Goal: Task Accomplishment & Management: Manage account settings

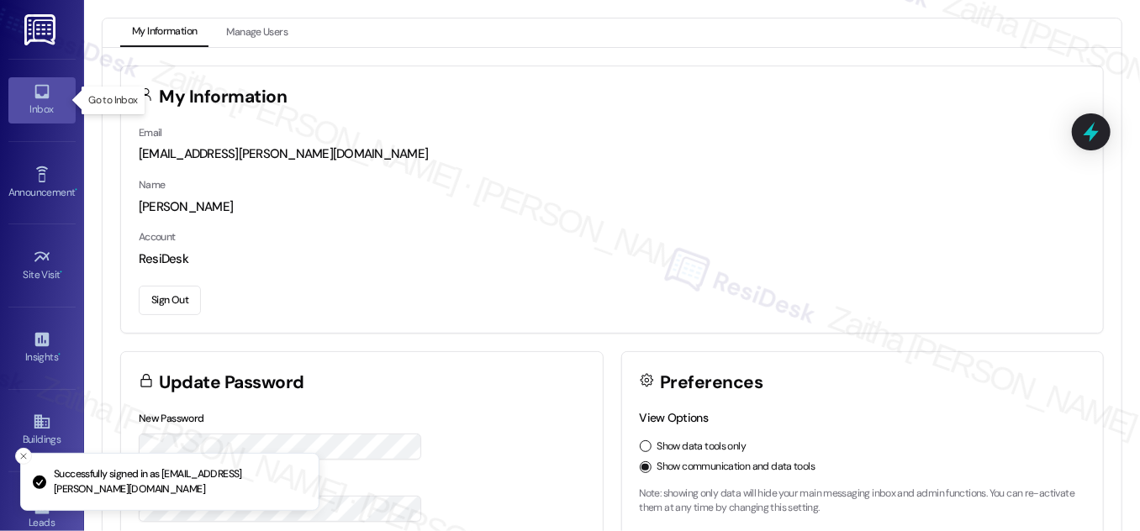
click at [40, 99] on icon at bounding box center [42, 91] width 18 height 18
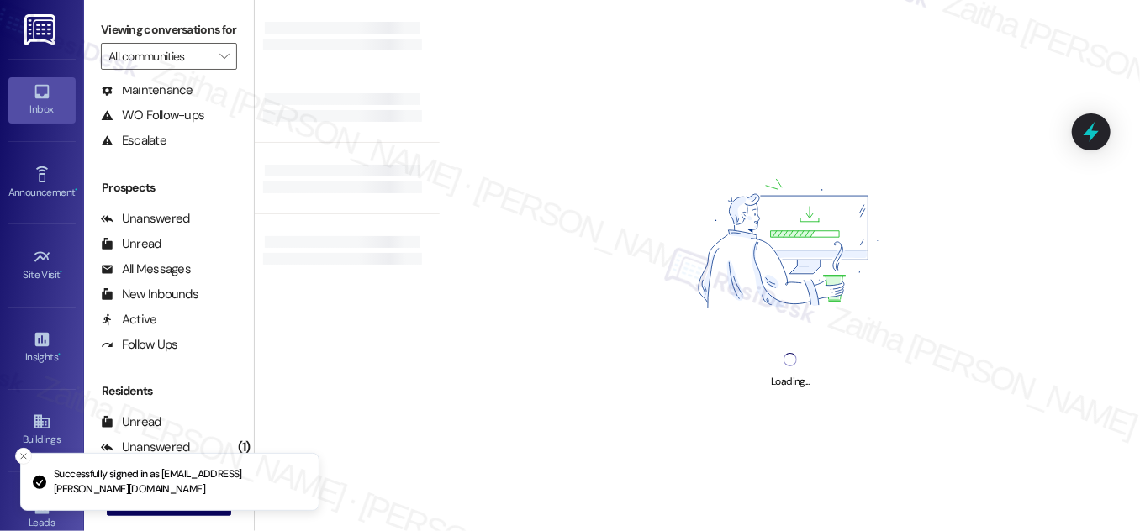
scroll to position [323, 0]
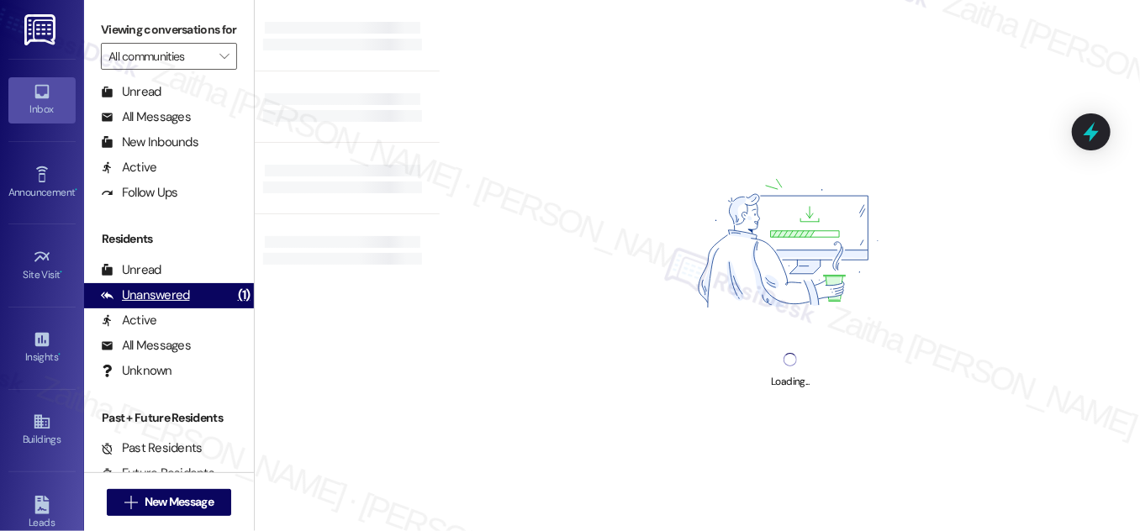
click at [152, 304] on div "Unanswered" at bounding box center [145, 296] width 89 height 18
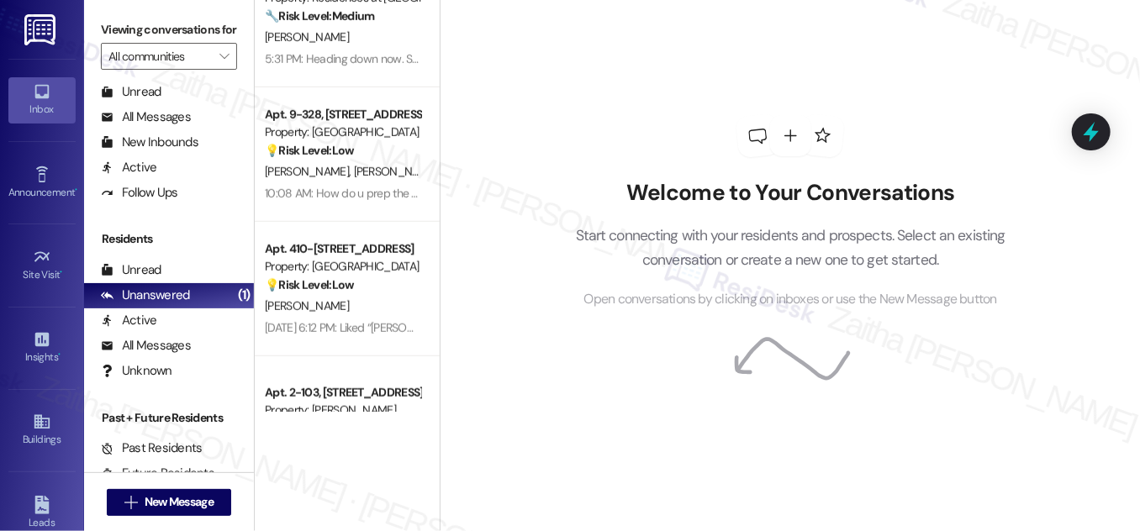
scroll to position [611, 0]
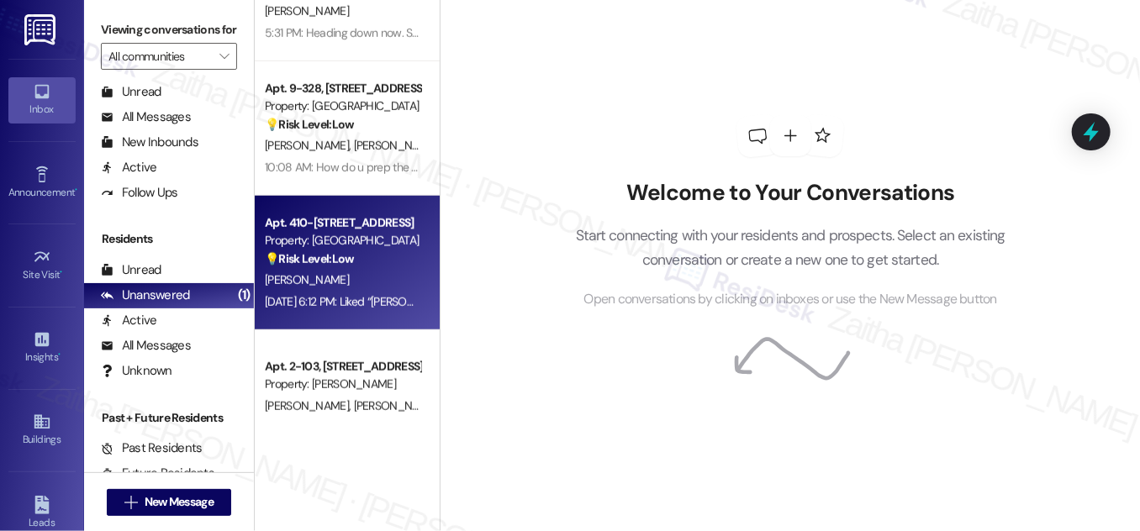
click at [383, 256] on div "💡 Risk Level: Low The resident is providing feedback on the move-in experience,…" at bounding box center [343, 260] width 156 height 18
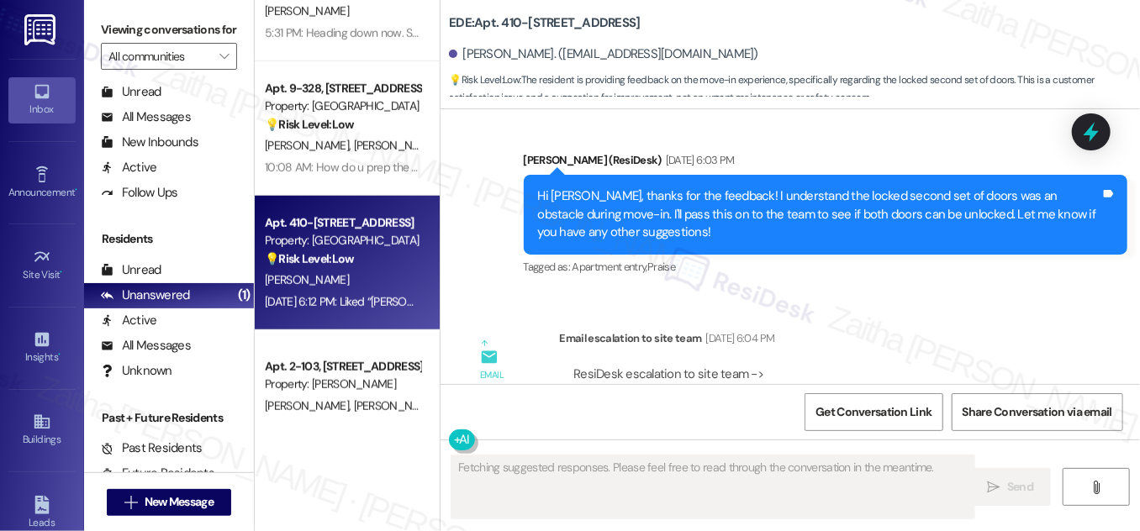
scroll to position [524, 0]
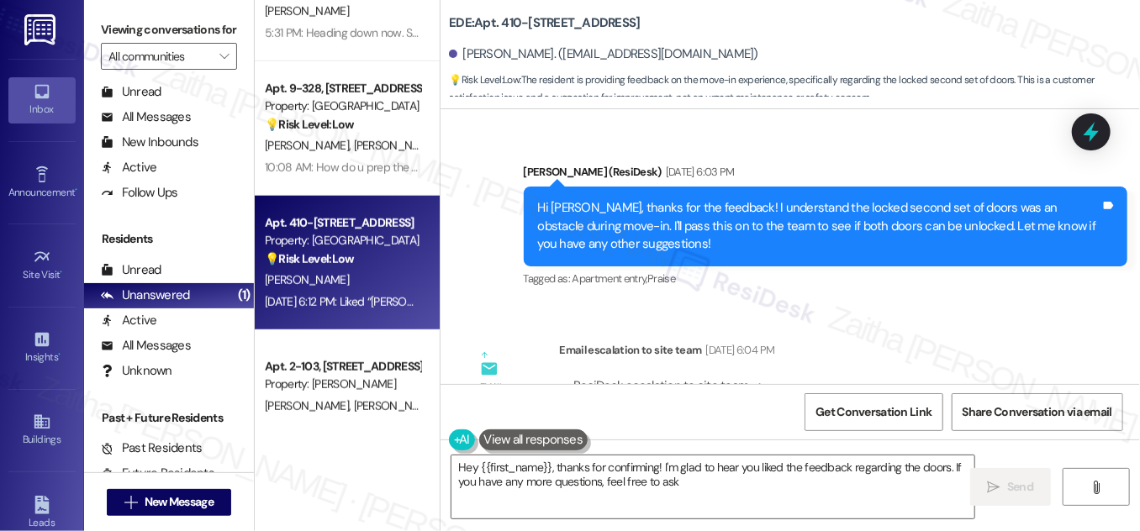
type textarea "Hey {{first_name}}, thanks for confirming! I'm glad to hear you liked the feedb…"
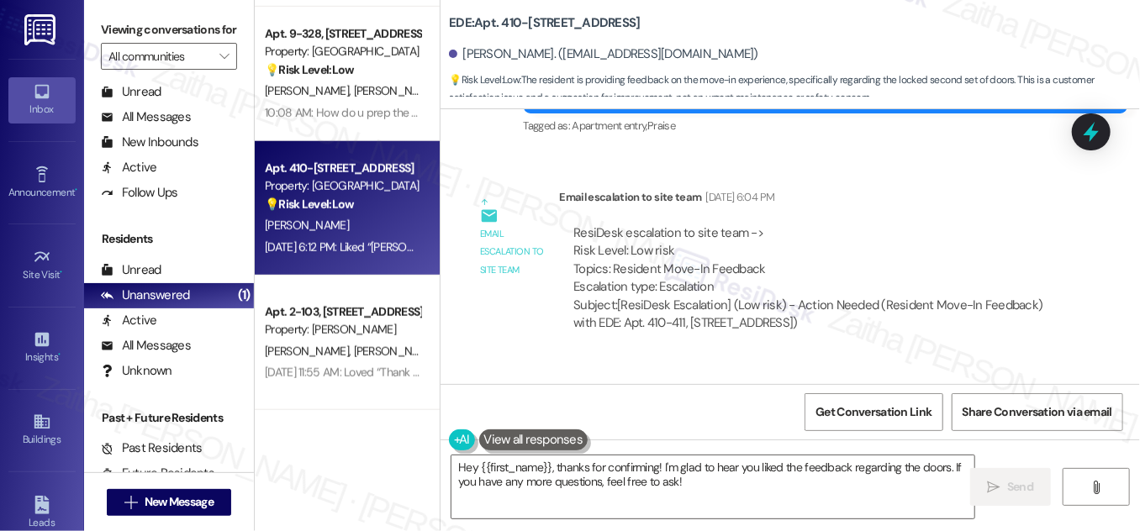
scroll to position [764, 0]
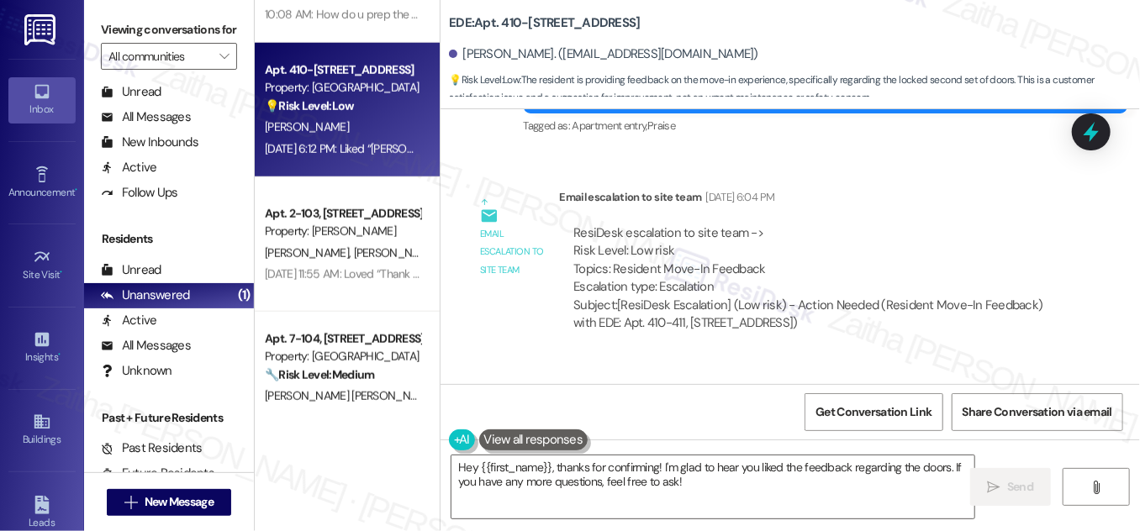
click at [378, 248] on div "[PERSON_NAME] [PERSON_NAME]" at bounding box center [342, 253] width 159 height 21
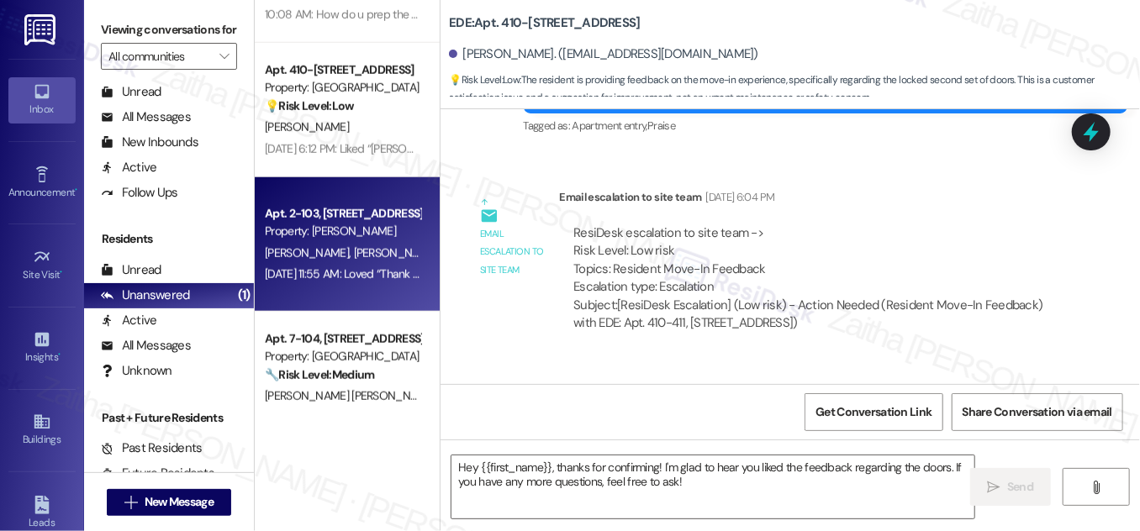
type textarea "Fetching suggested responses. Please feel free to read through the conversation…"
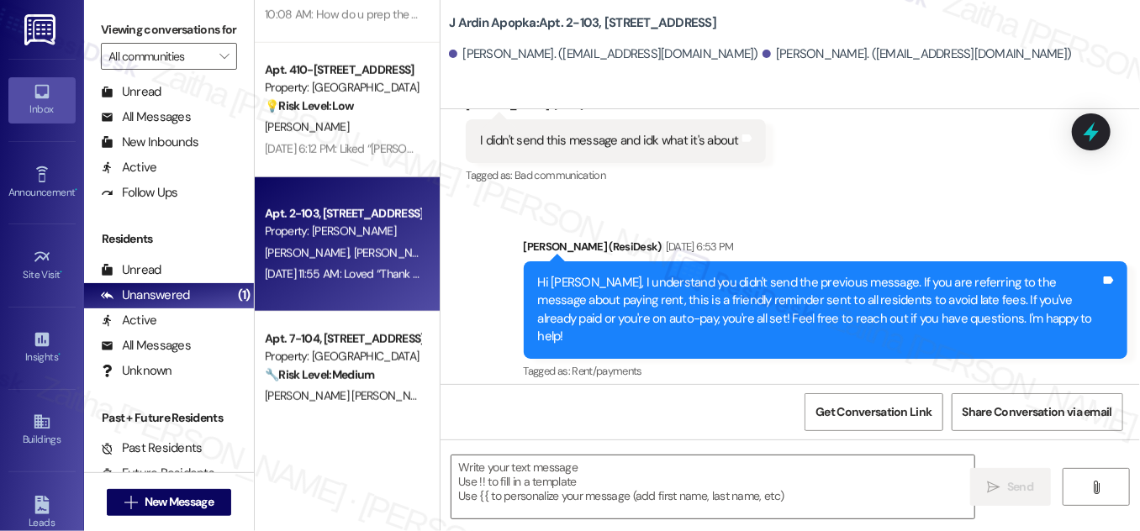
type textarea "Fetching suggested responses. Please feel free to read through the conversation…"
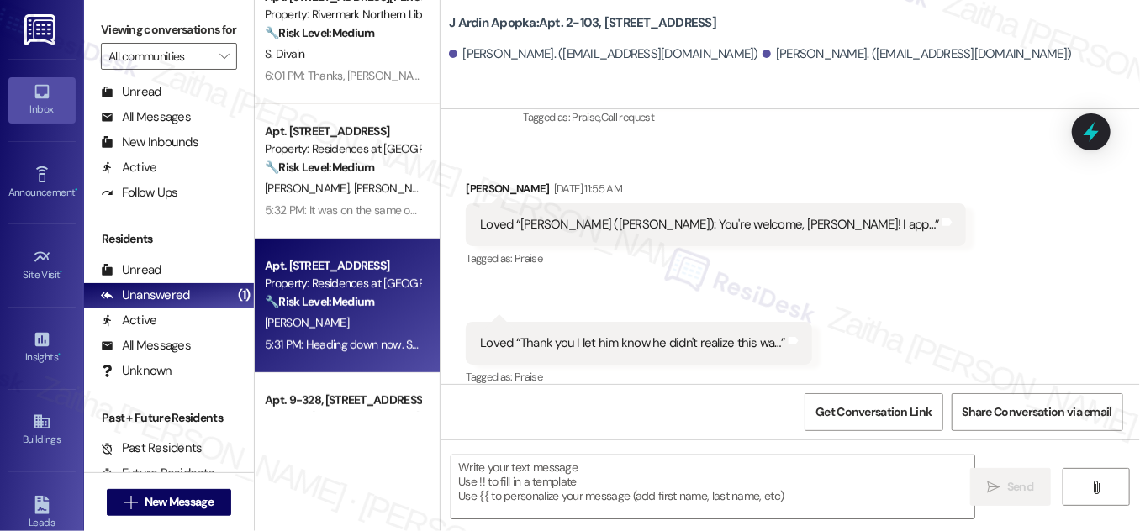
scroll to position [382, 0]
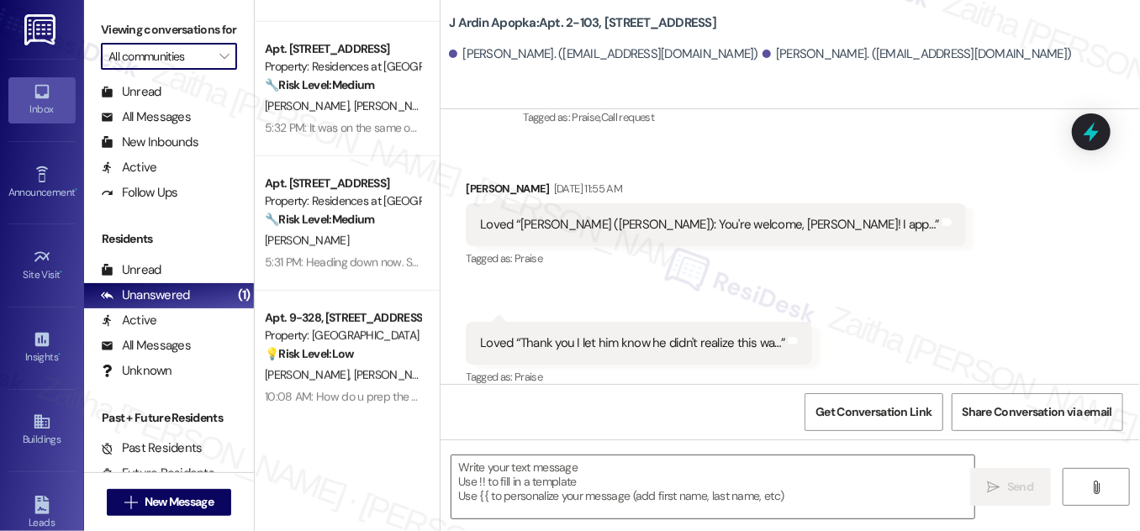
click at [171, 70] on input "All communities" at bounding box center [159, 56] width 102 height 27
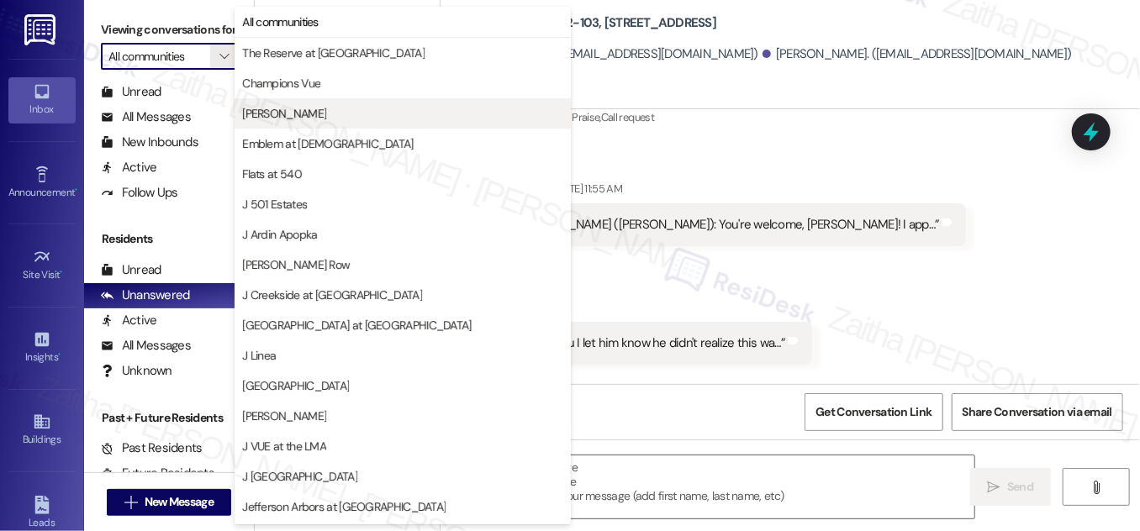
click at [296, 109] on span "[PERSON_NAME]" at bounding box center [402, 113] width 321 height 17
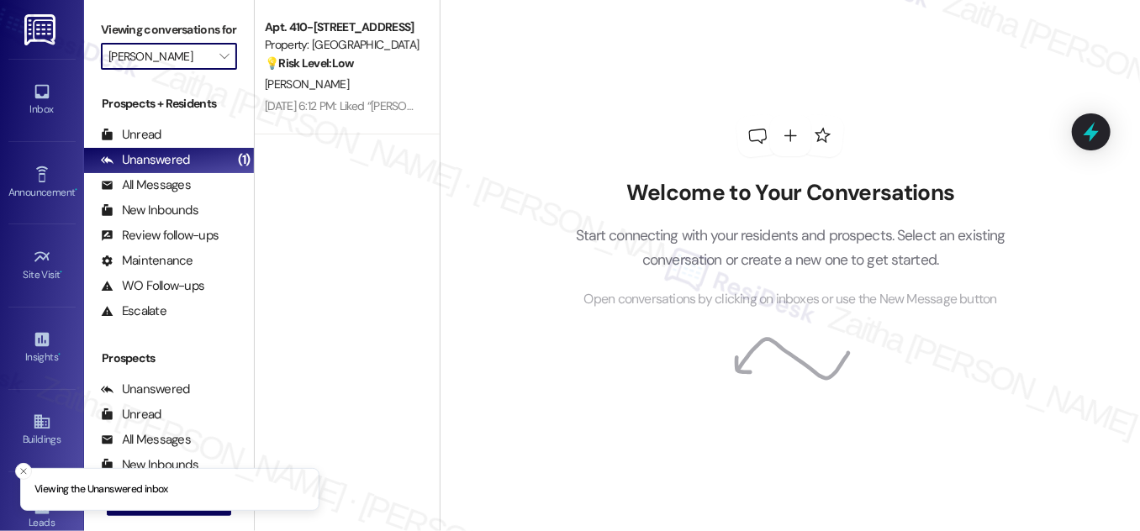
click at [197, 70] on input "[PERSON_NAME]" at bounding box center [159, 56] width 102 height 27
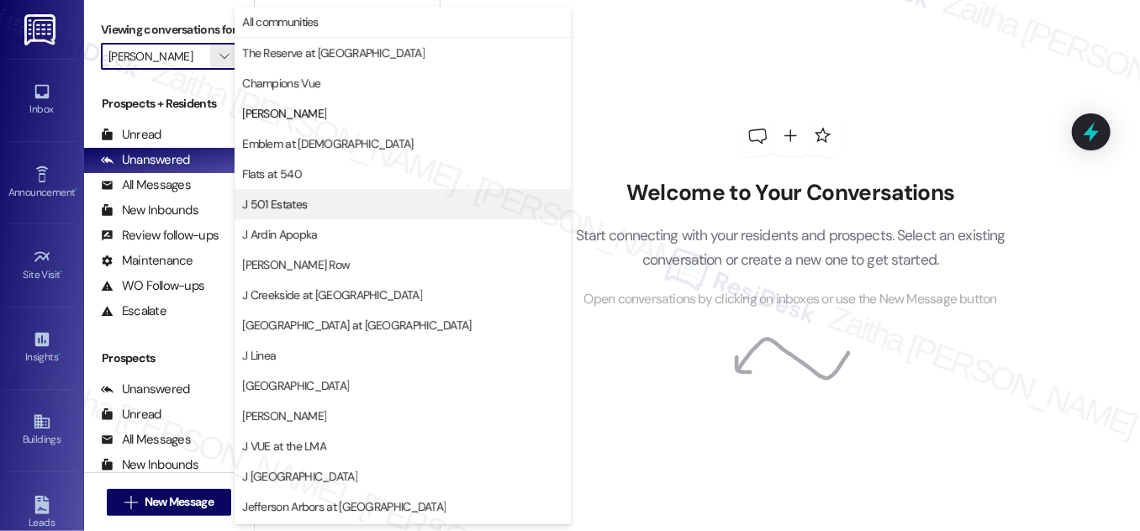
click at [306, 209] on span "J 501 Estates" at bounding box center [402, 204] width 321 height 17
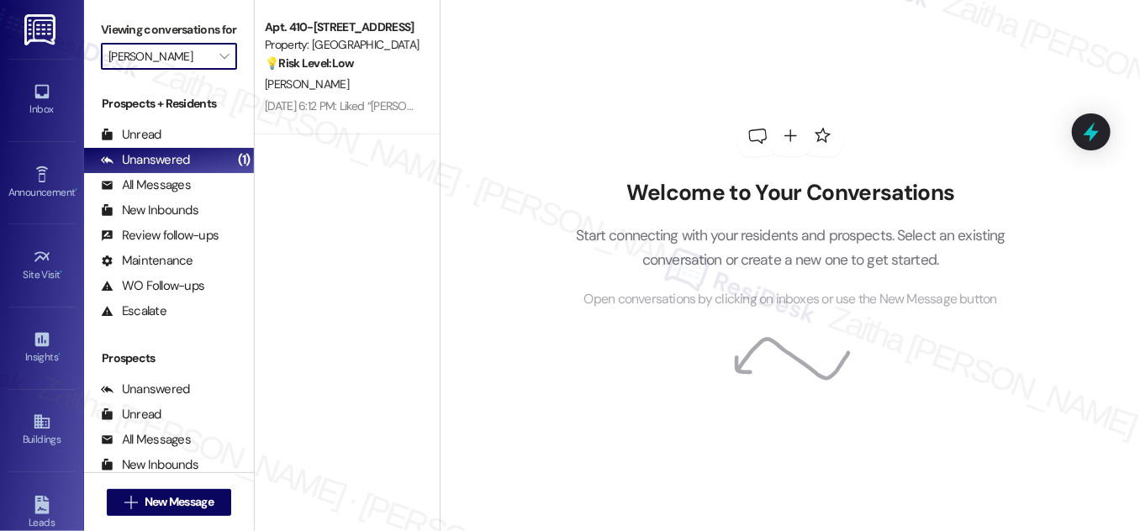
type input "J 501 Estates"
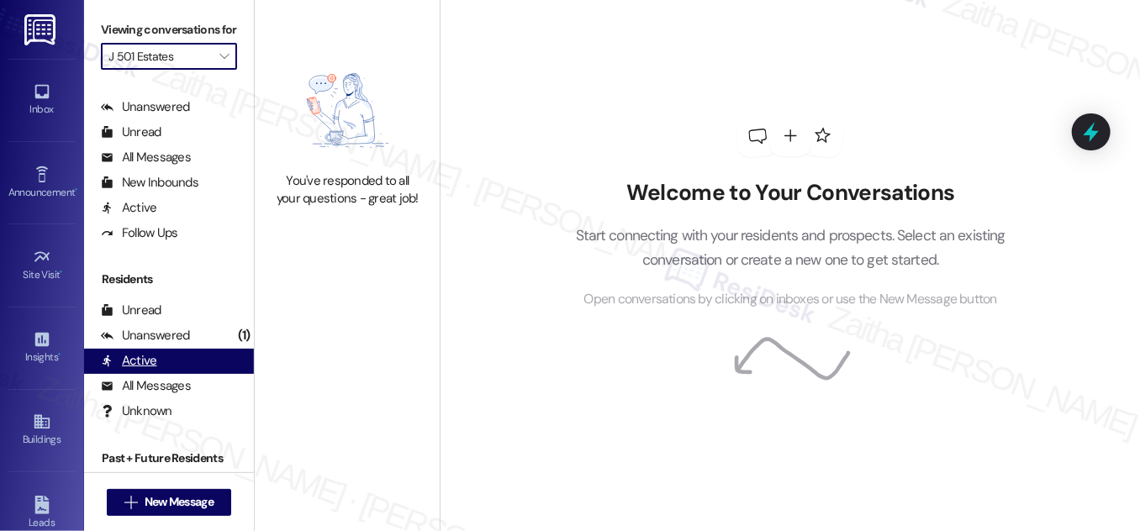
scroll to position [323, 0]
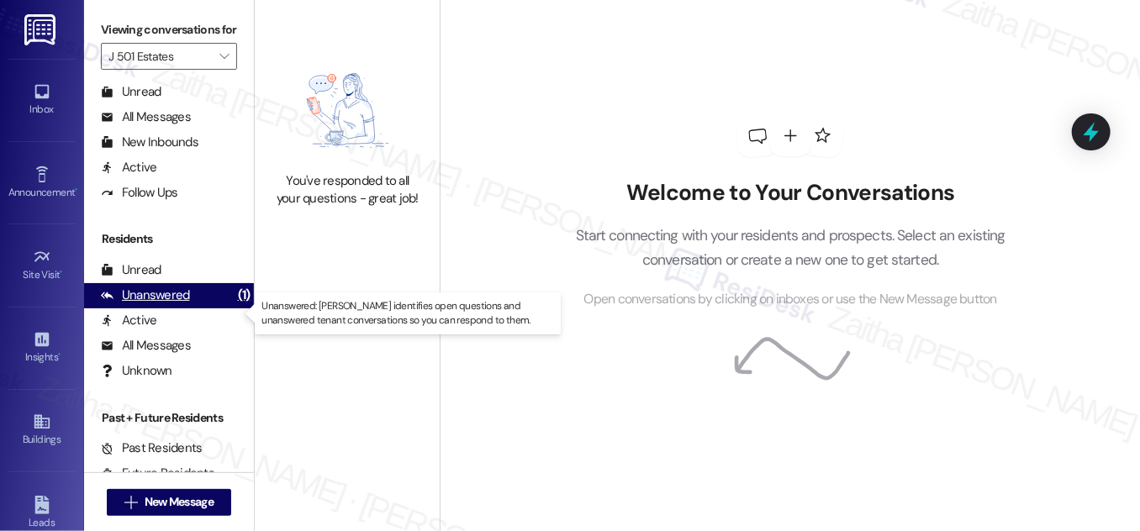
click at [177, 304] on div "Unanswered" at bounding box center [145, 296] width 89 height 18
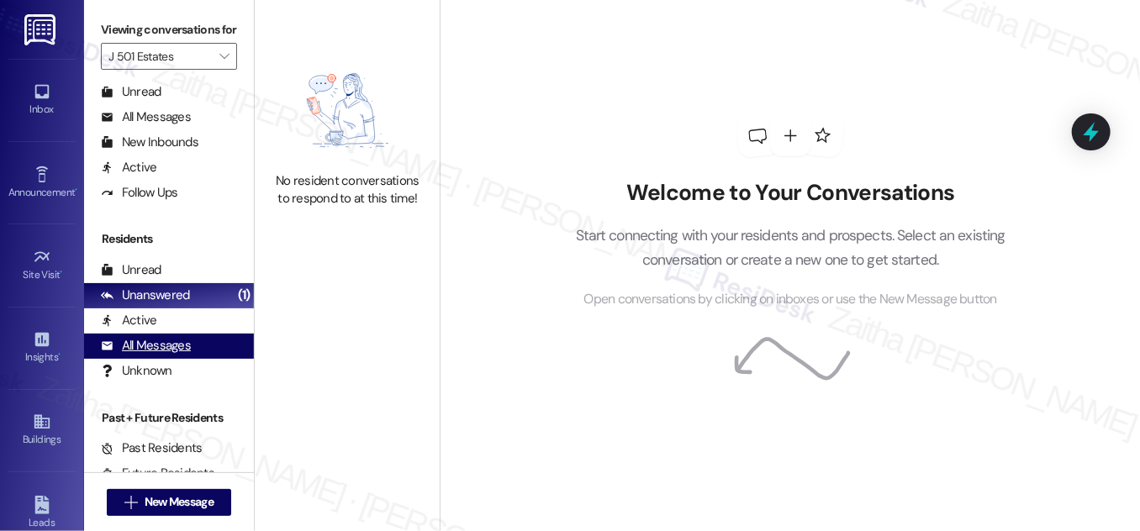
click at [166, 355] on div "All Messages" at bounding box center [146, 346] width 90 height 18
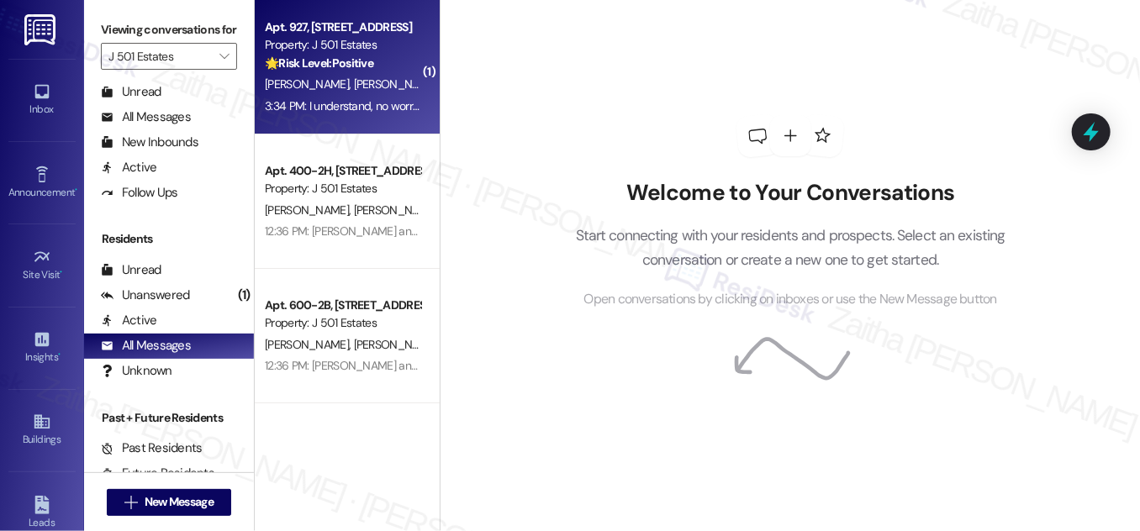
click at [394, 60] on div "🌟 Risk Level: Positive The resident responded 'No' to a request for a Google re…" at bounding box center [343, 64] width 156 height 18
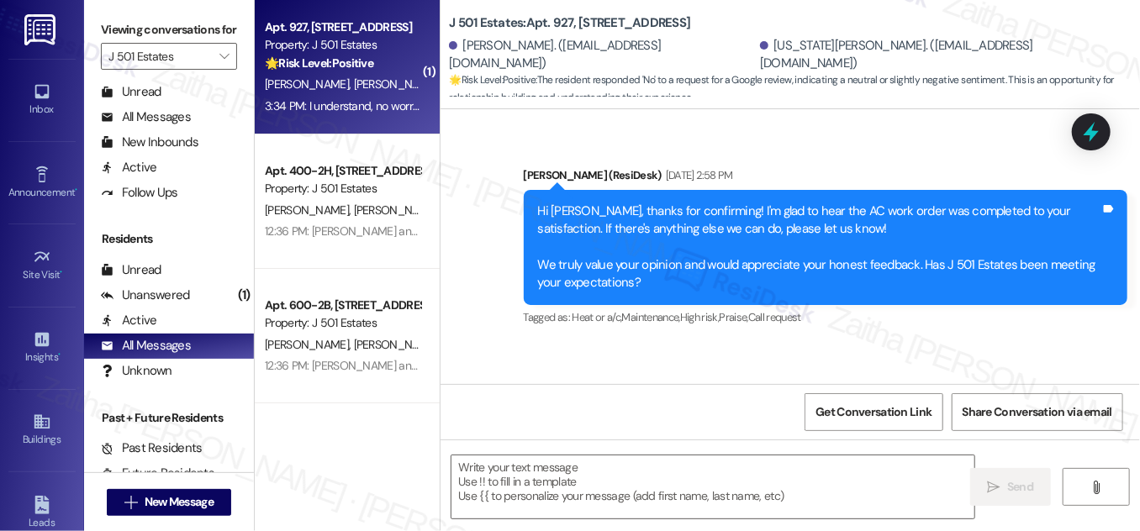
type textarea "Fetching suggested responses. Please feel free to read through the conversation…"
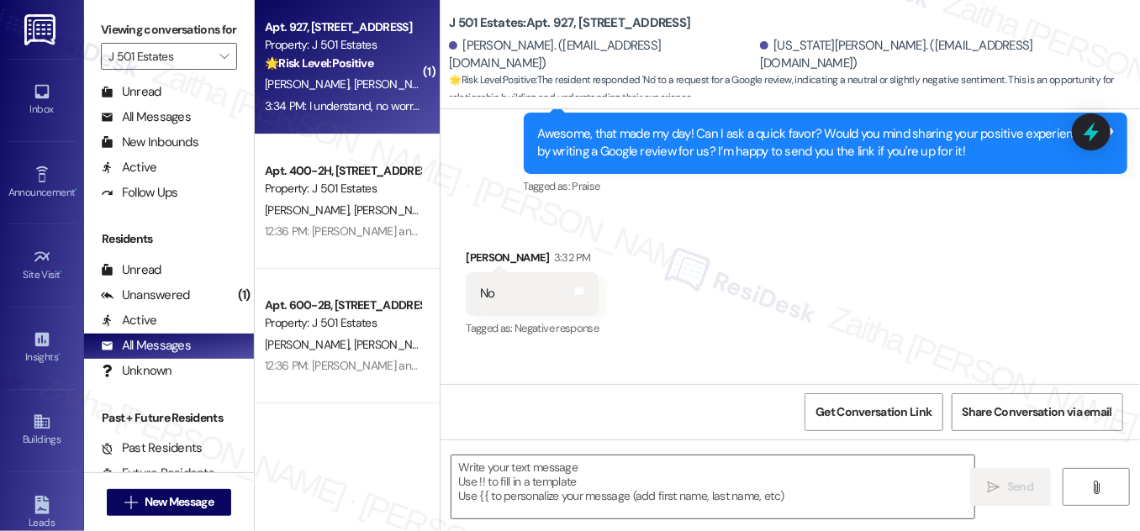
scroll to position [5005, 0]
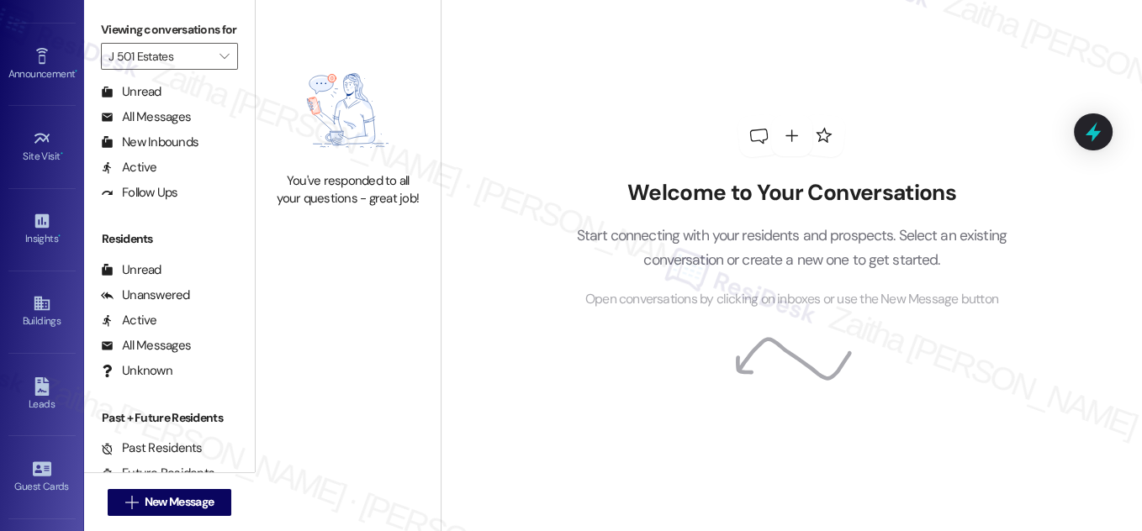
scroll to position [346, 0]
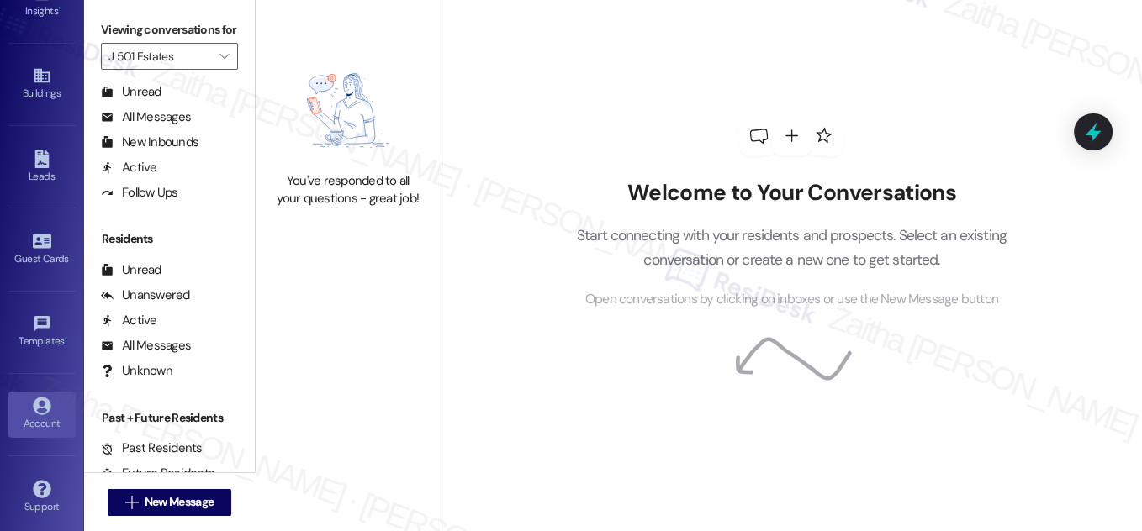
click at [54, 415] on div "Account" at bounding box center [42, 423] width 84 height 17
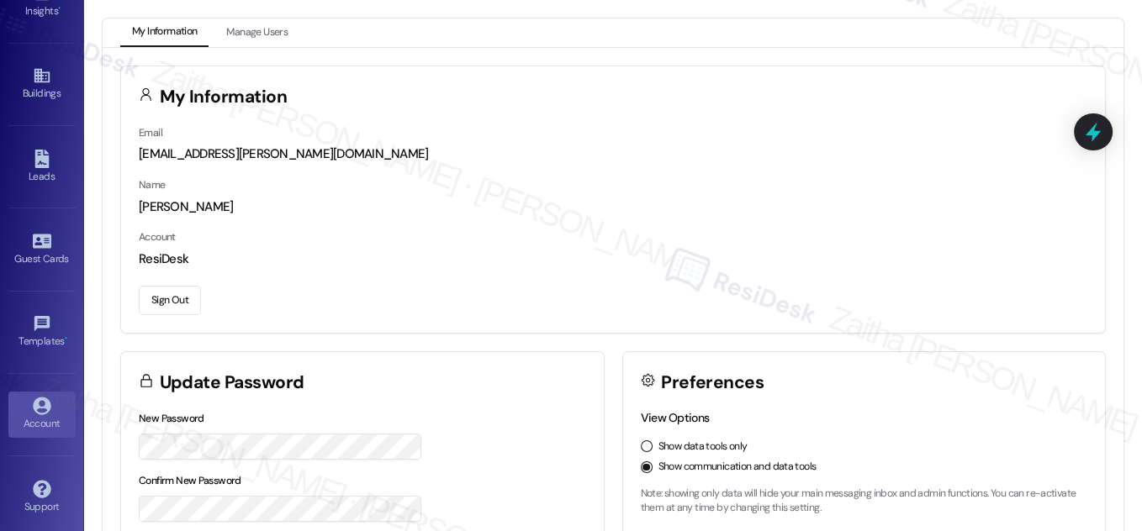
click at [180, 304] on button "Sign Out" at bounding box center [170, 300] width 62 height 29
